Goal: Book appointment/travel/reservation

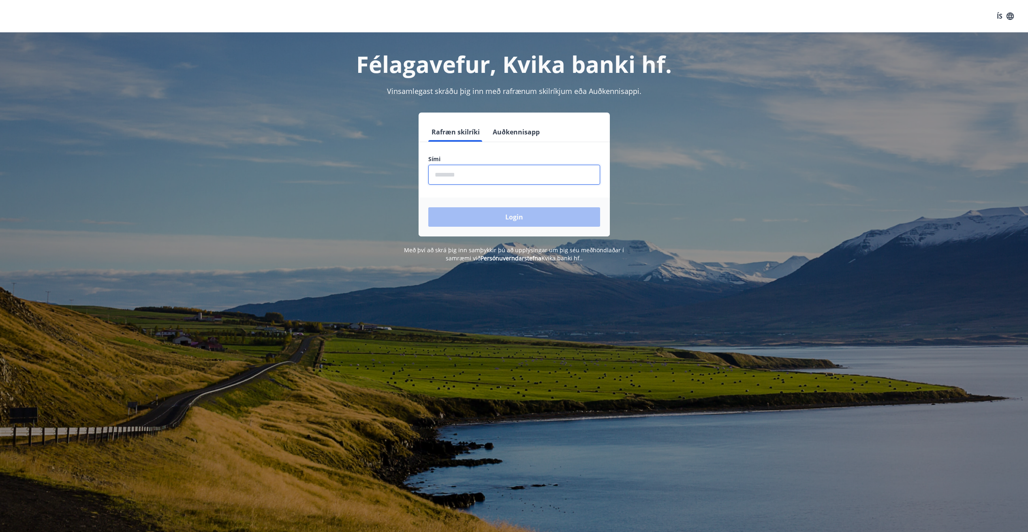
click at [460, 175] on input "phone" at bounding box center [514, 175] width 172 height 20
type input "********"
click at [428, 207] on button "Login" at bounding box center [514, 216] width 172 height 19
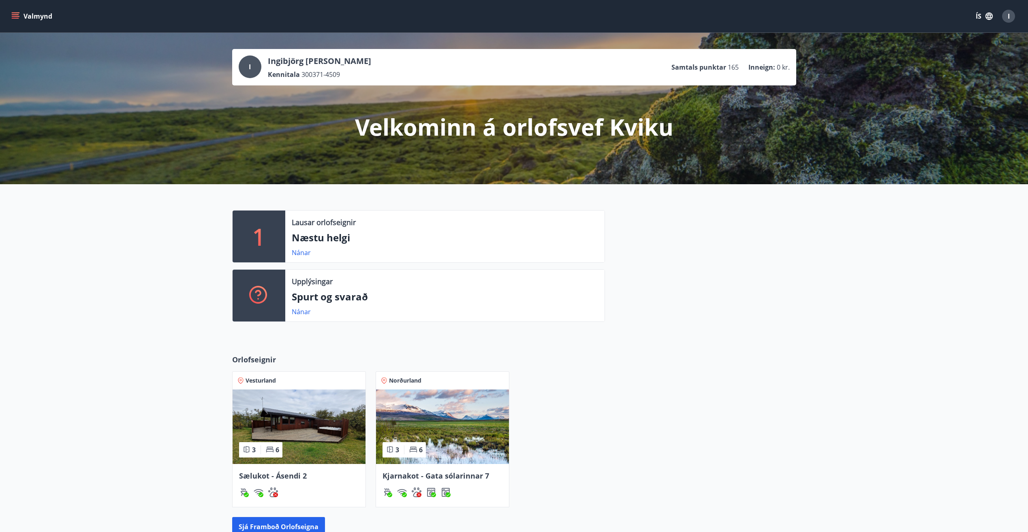
click at [320, 222] on p "Lausar orlofseignir" at bounding box center [324, 222] width 64 height 11
click at [304, 255] on link "Nánar" at bounding box center [301, 252] width 19 height 9
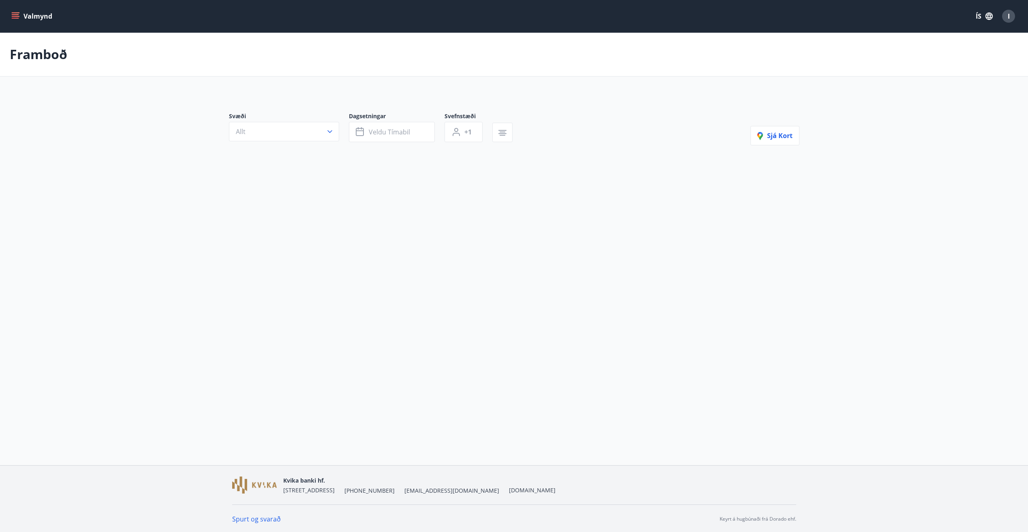
type input "*"
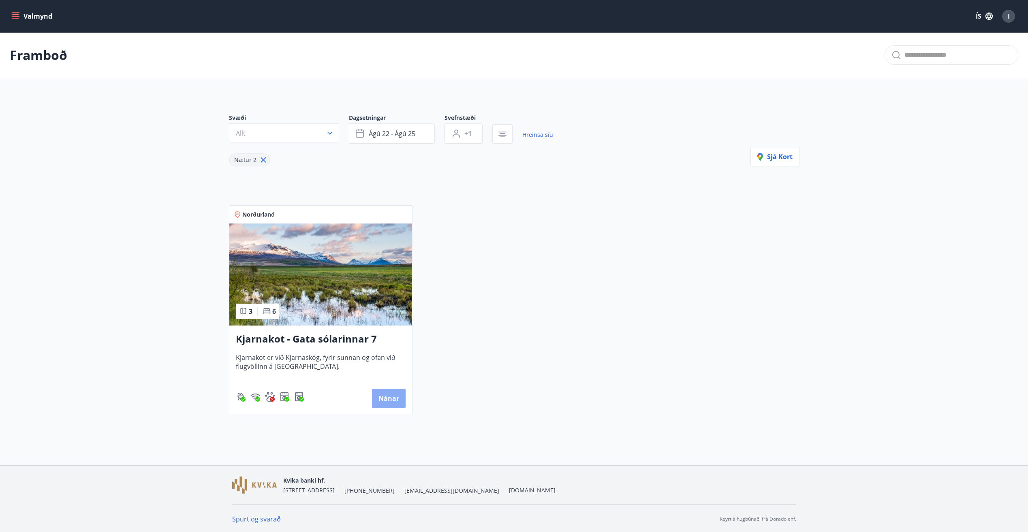
click at [391, 400] on button "Nánar" at bounding box center [389, 398] width 34 height 19
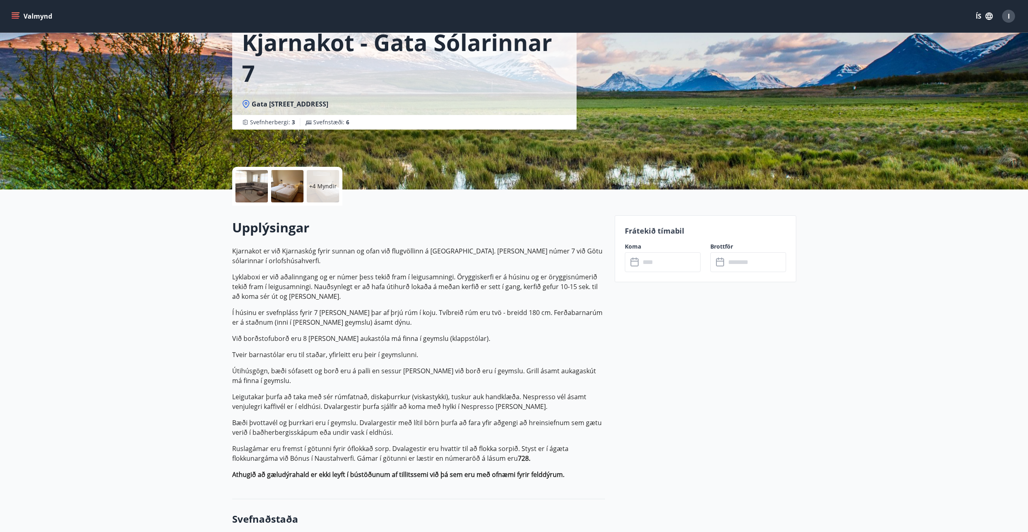
scroll to position [162, 0]
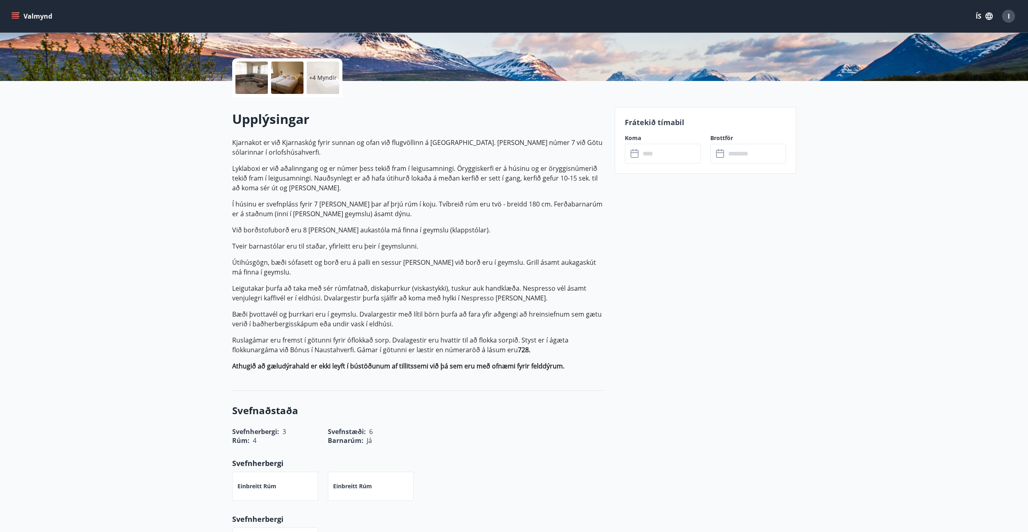
click at [660, 151] on input "text" at bounding box center [670, 154] width 60 height 20
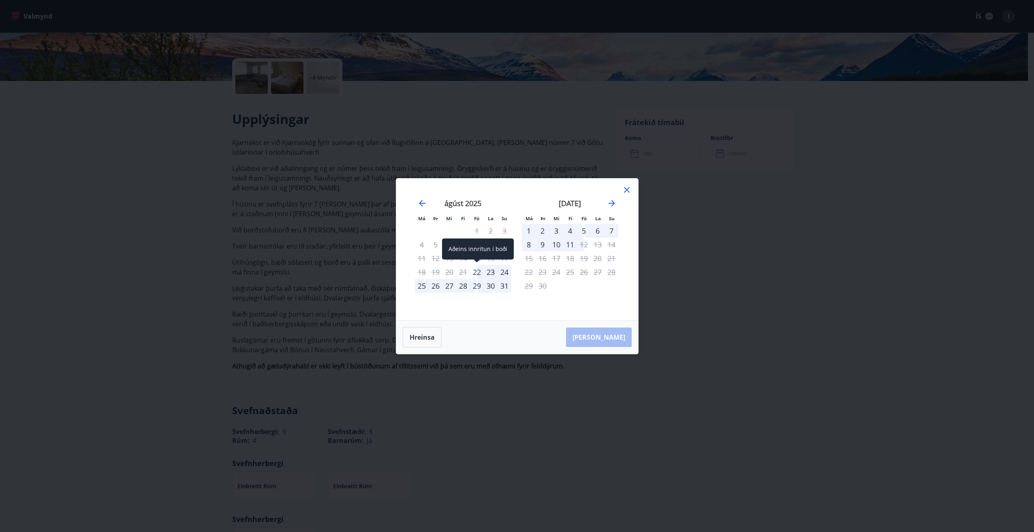
click at [477, 273] on div "22" at bounding box center [477, 272] width 14 height 14
click at [506, 272] on div "24" at bounding box center [505, 272] width 14 height 14
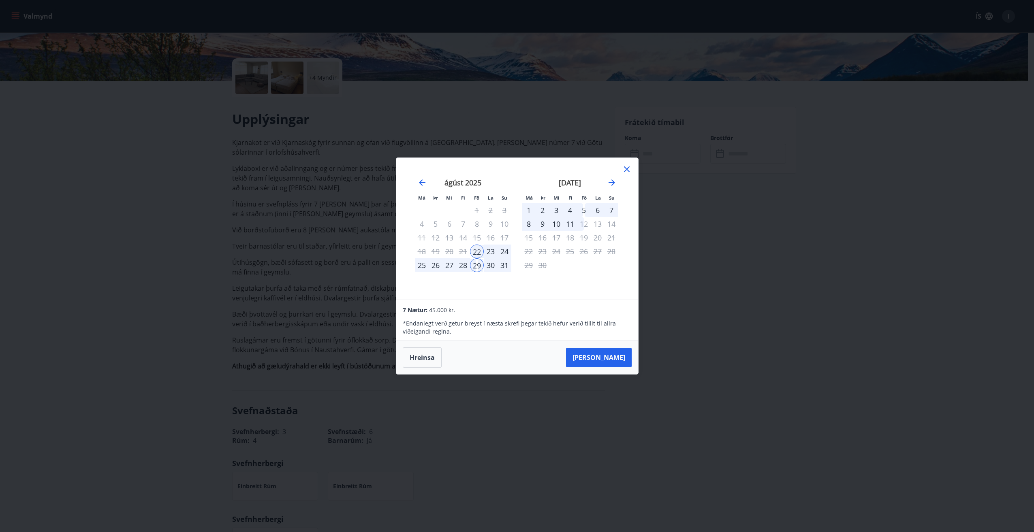
click at [501, 250] on div "24" at bounding box center [505, 252] width 14 height 14
click at [603, 359] on button "Taka Frá" at bounding box center [599, 357] width 66 height 19
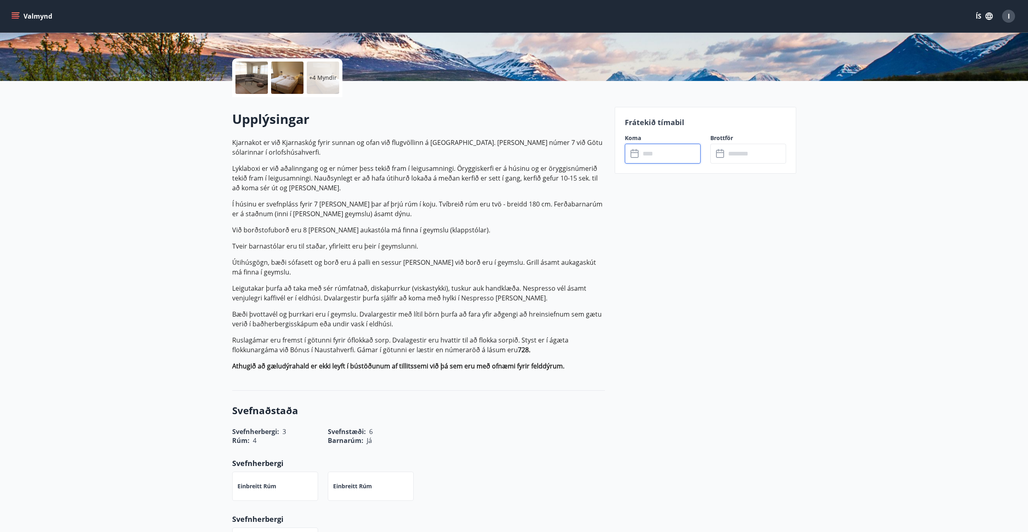
type input "******"
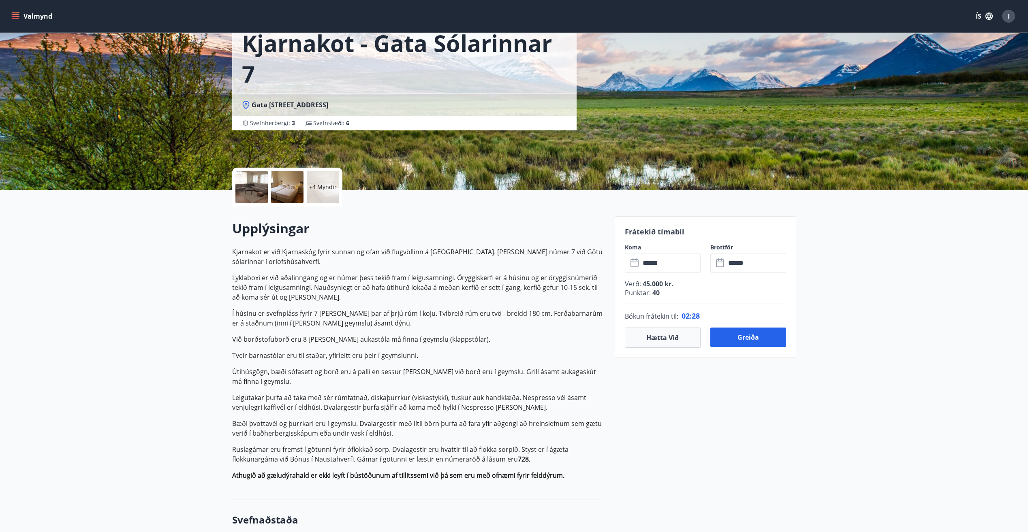
scroll to position [0, 0]
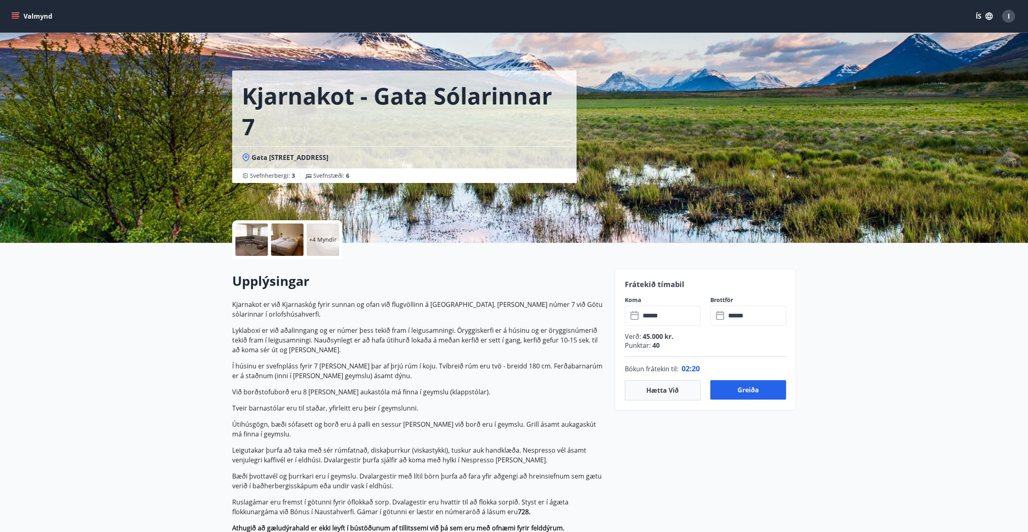
click at [326, 240] on p "+4 Myndir" at bounding box center [323, 240] width 28 height 8
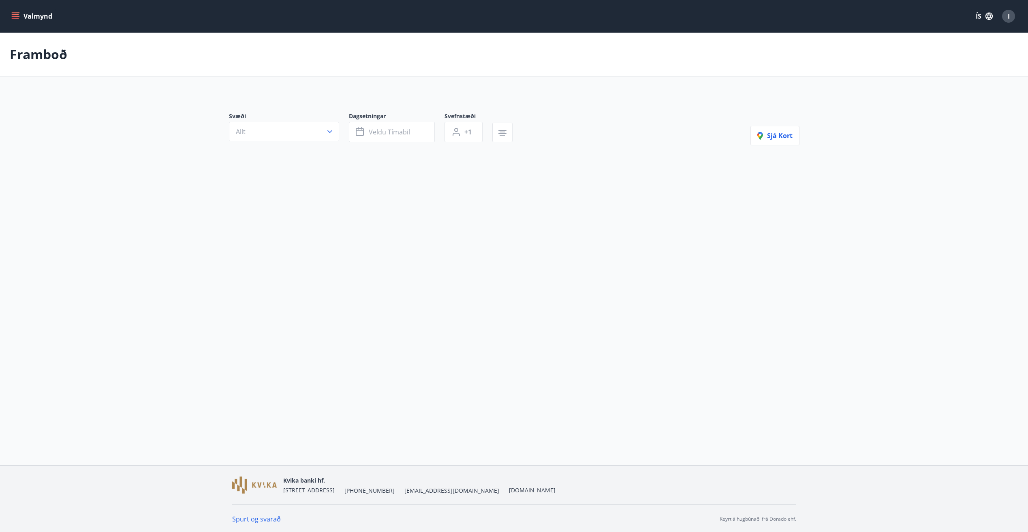
type input "*"
click at [41, 54] on p "Framboð" at bounding box center [39, 55] width 58 height 18
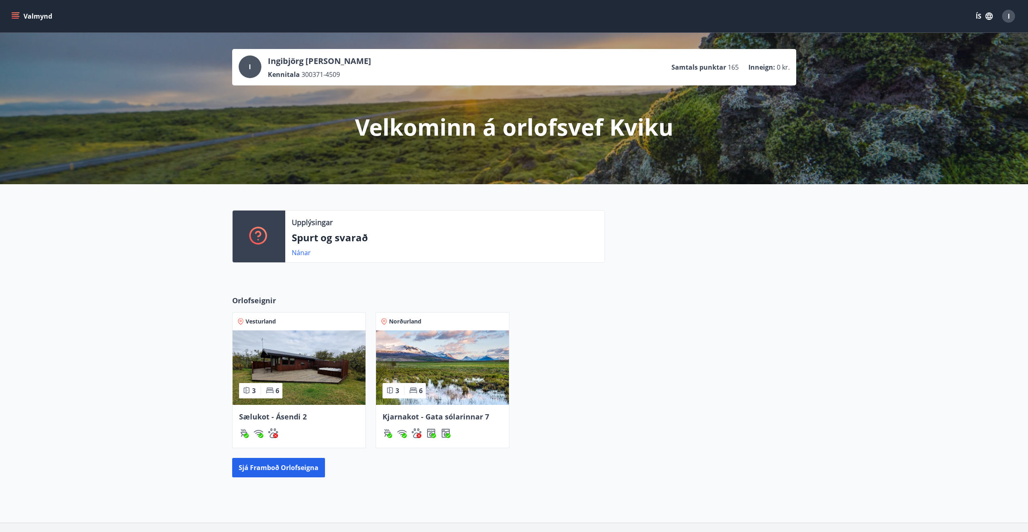
click at [468, 393] on img at bounding box center [442, 368] width 133 height 75
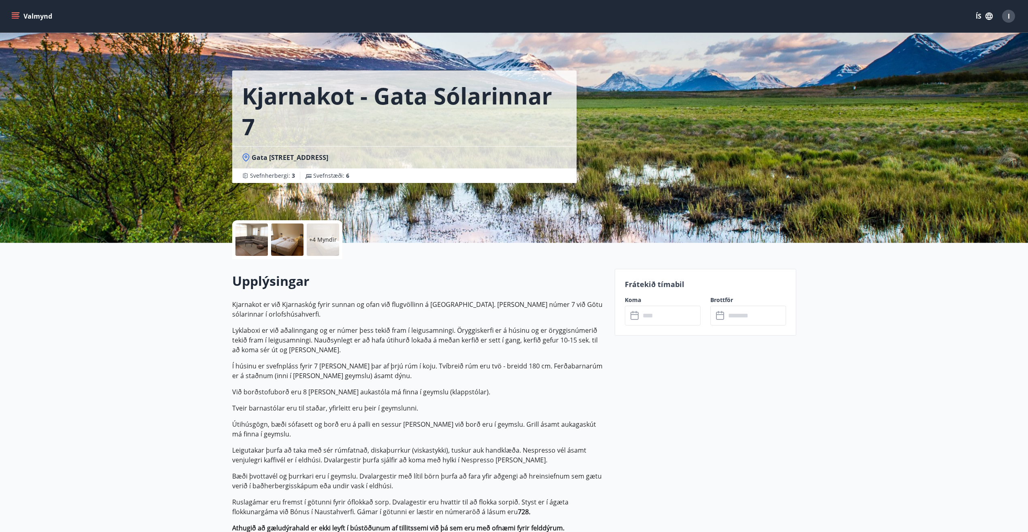
click at [686, 319] on input "text" at bounding box center [670, 316] width 60 height 20
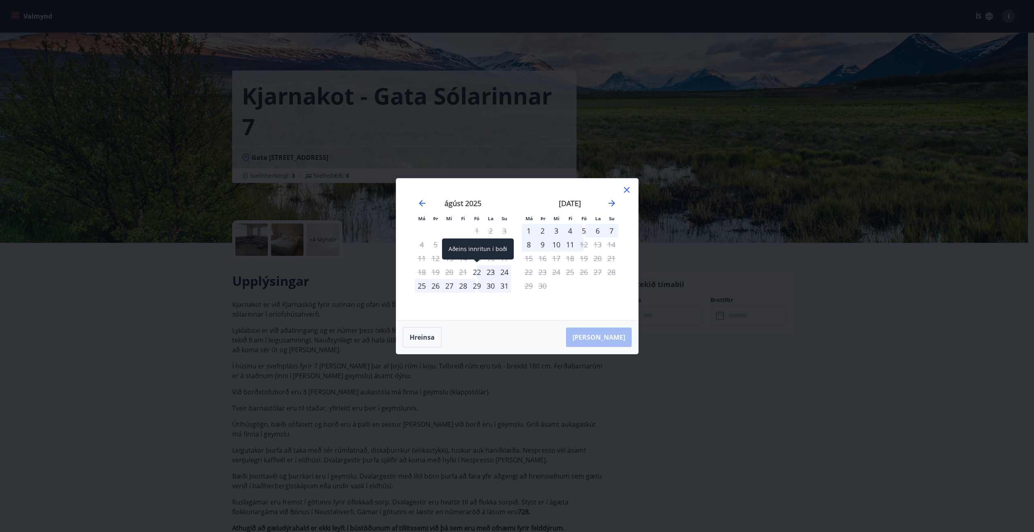
click at [479, 273] on div "22" at bounding box center [477, 272] width 14 height 14
click at [478, 286] on div "29" at bounding box center [477, 286] width 14 height 14
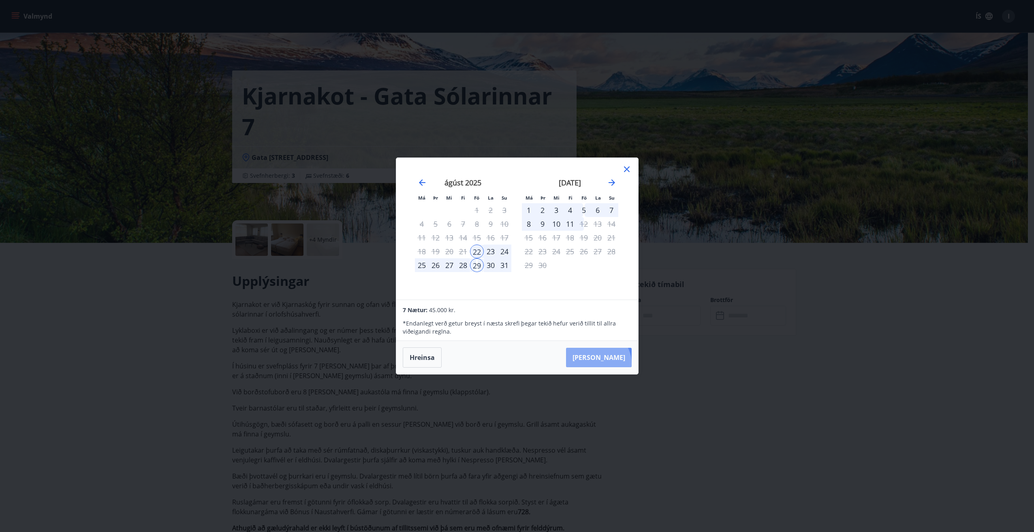
click at [622, 364] on button "Taka Frá" at bounding box center [599, 357] width 66 height 19
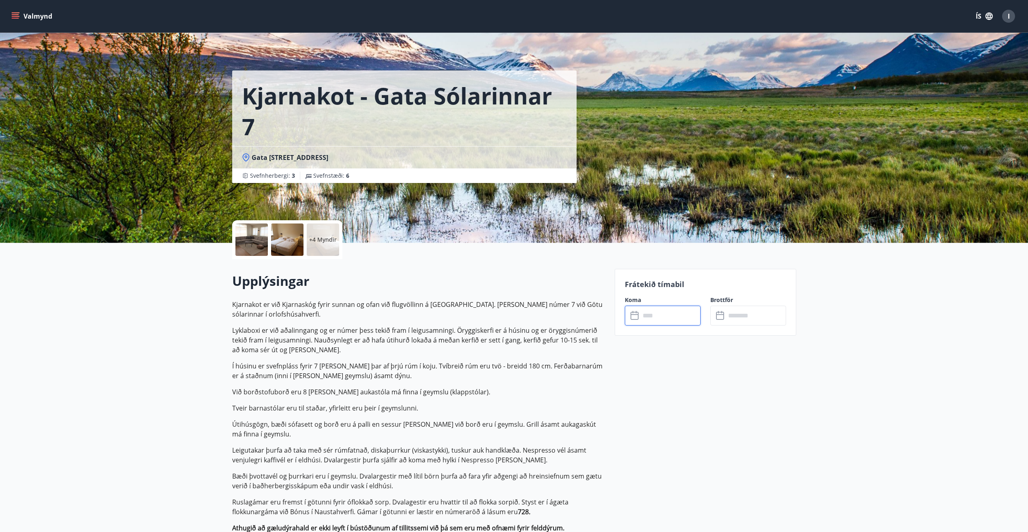
type input "******"
